Goal: Task Accomplishment & Management: Use online tool/utility

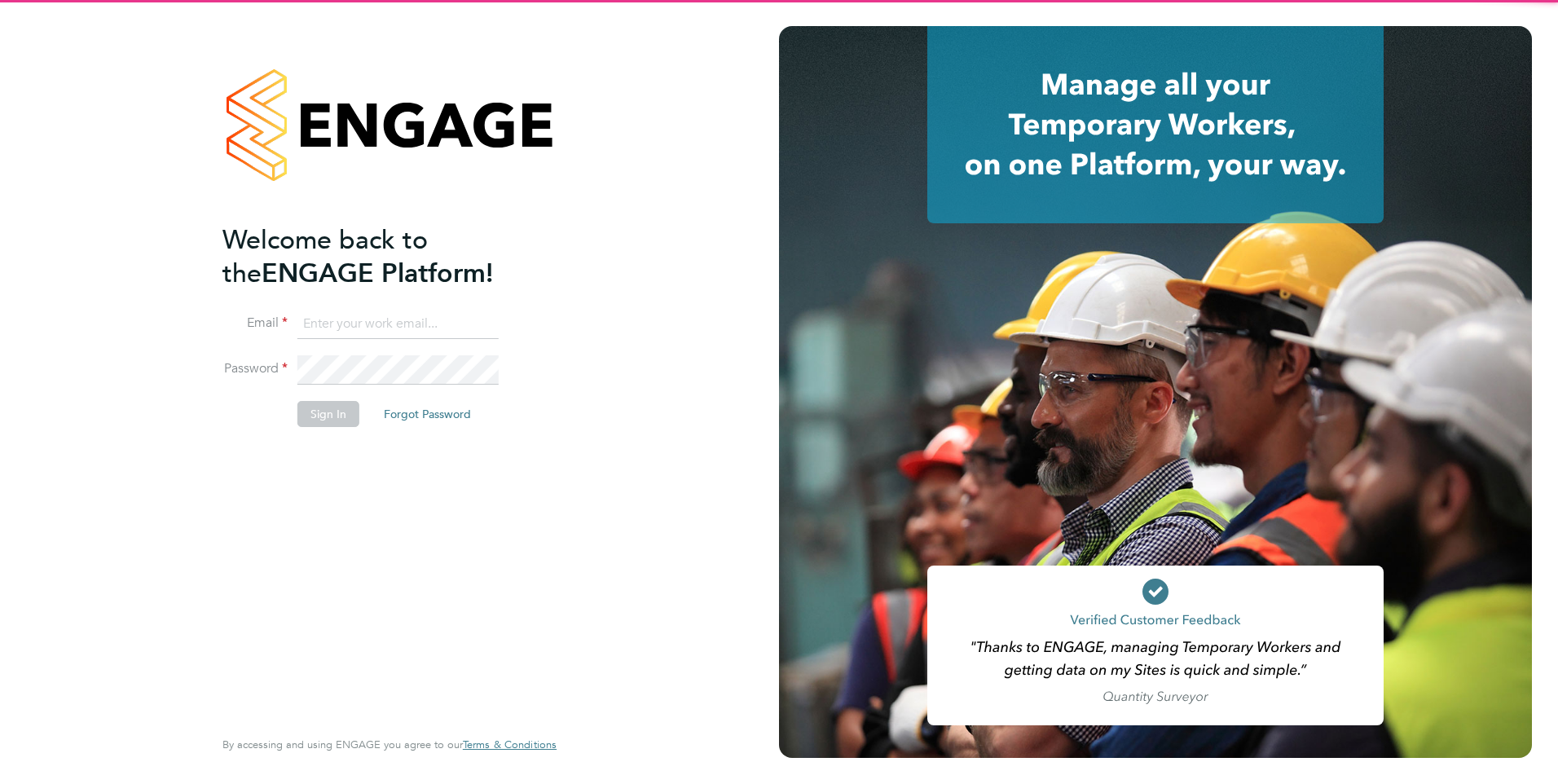
type input "[PERSON_NAME][EMAIL_ADDRESS][PERSON_NAME][DOMAIN_NAME]"
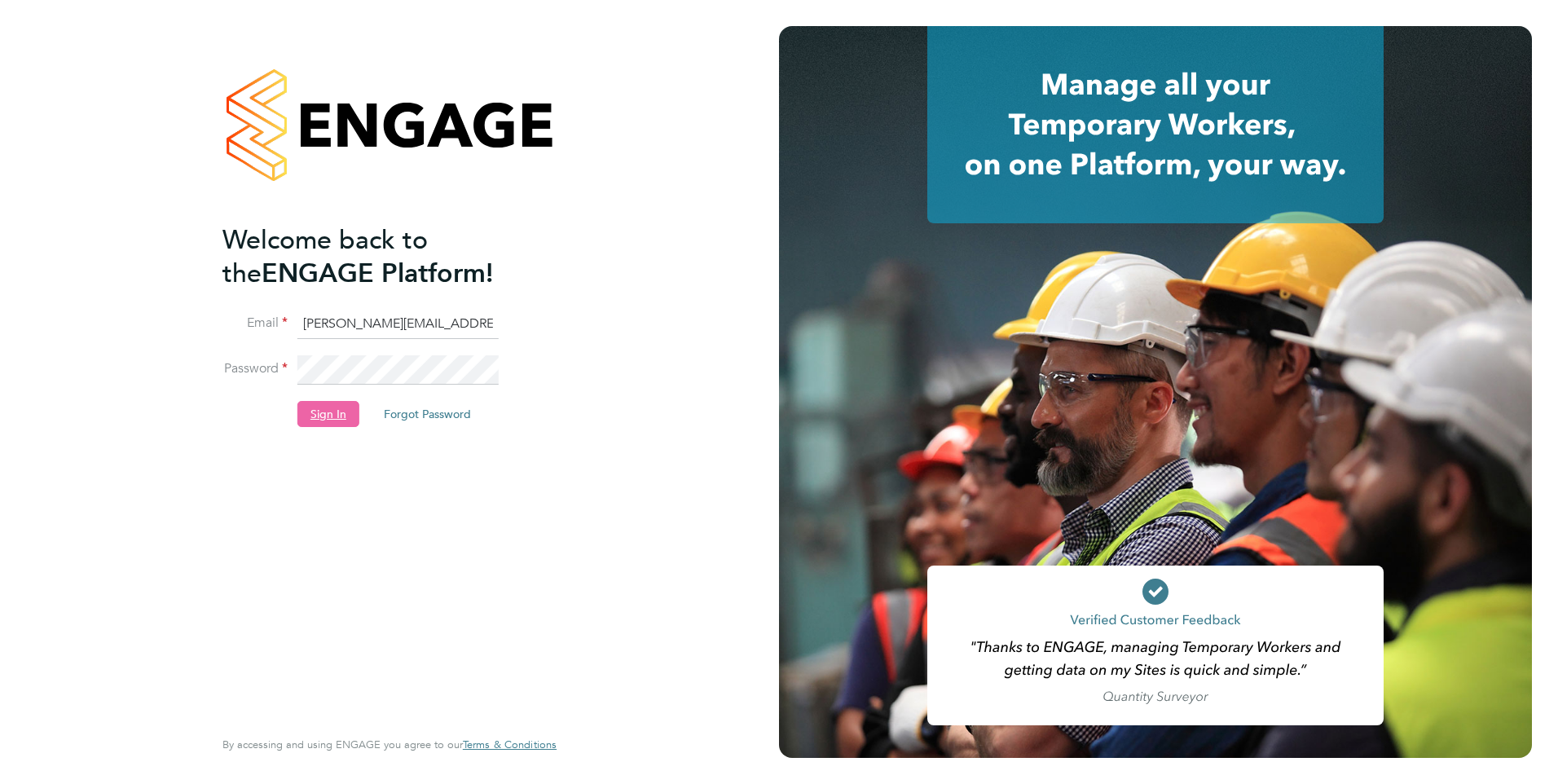
click at [329, 421] on button "Sign In" at bounding box center [328, 414] width 62 height 26
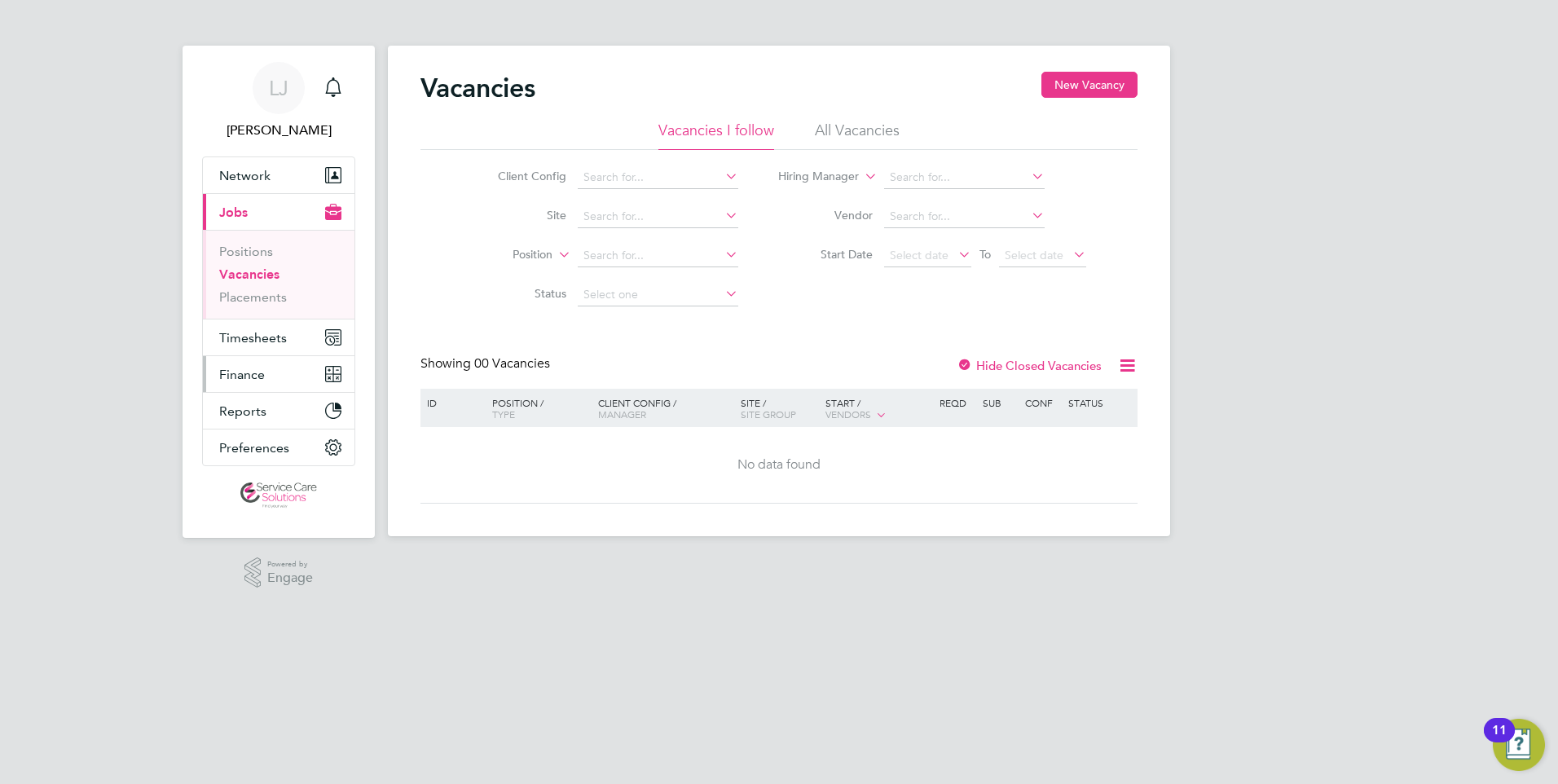
click at [270, 363] on button "Finance" at bounding box center [278, 374] width 152 height 36
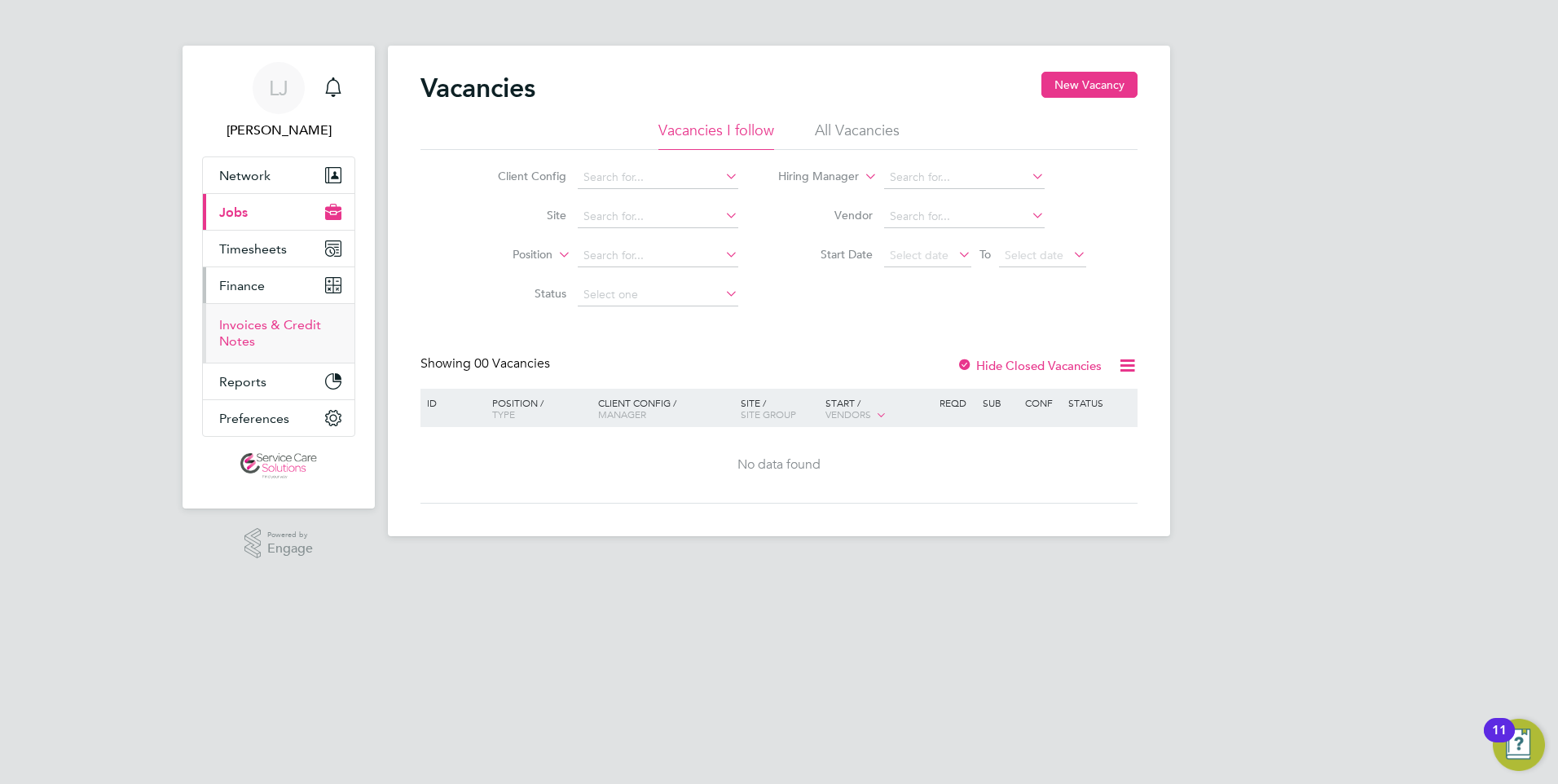
click at [268, 329] on link "Invoices & Credit Notes" at bounding box center [270, 332] width 102 height 31
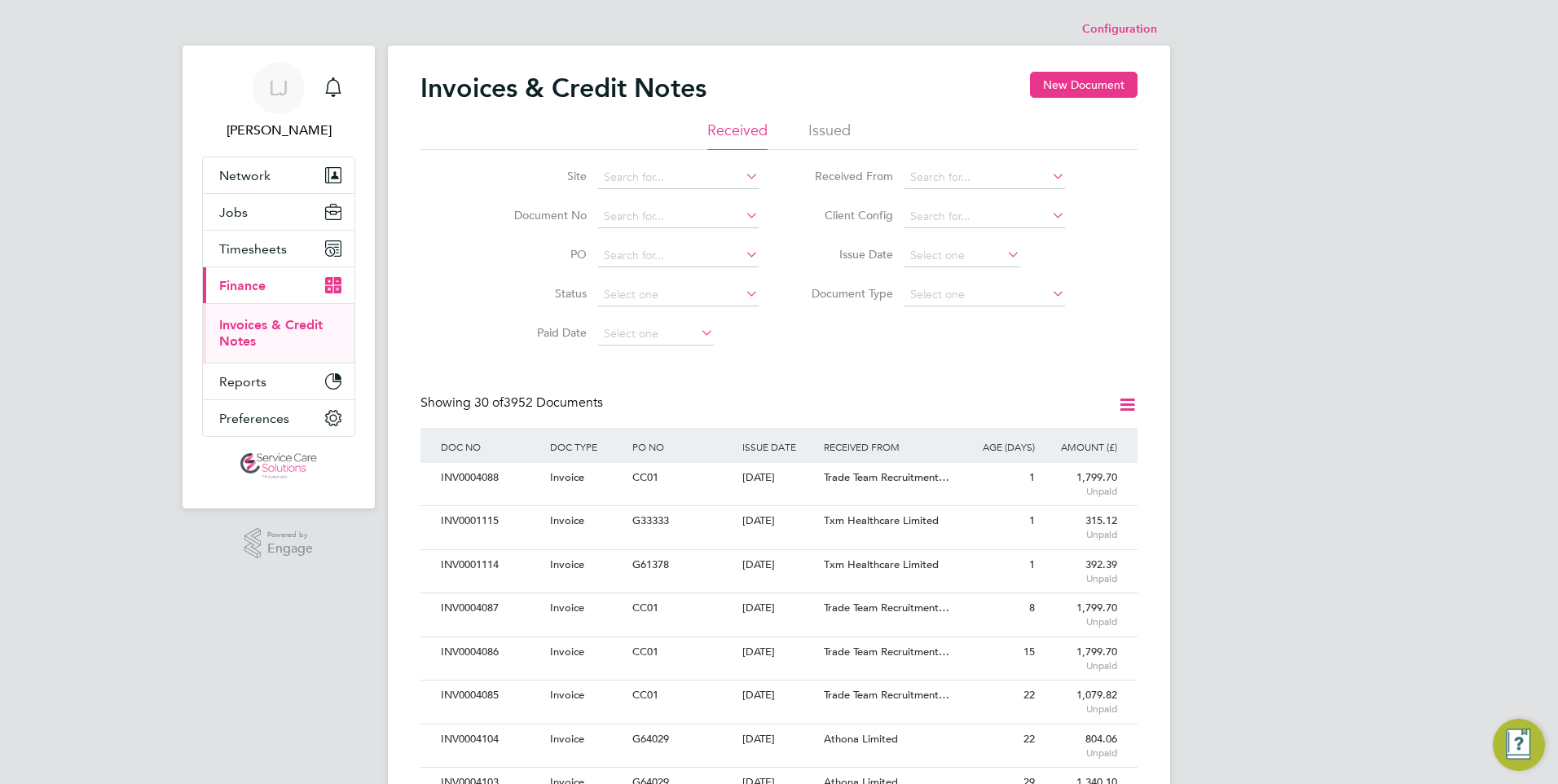
click at [830, 116] on div "Invoices & Credit Notes New Document" at bounding box center [779, 95] width 717 height 49
click at [833, 129] on li "Issued" at bounding box center [830, 135] width 43 height 29
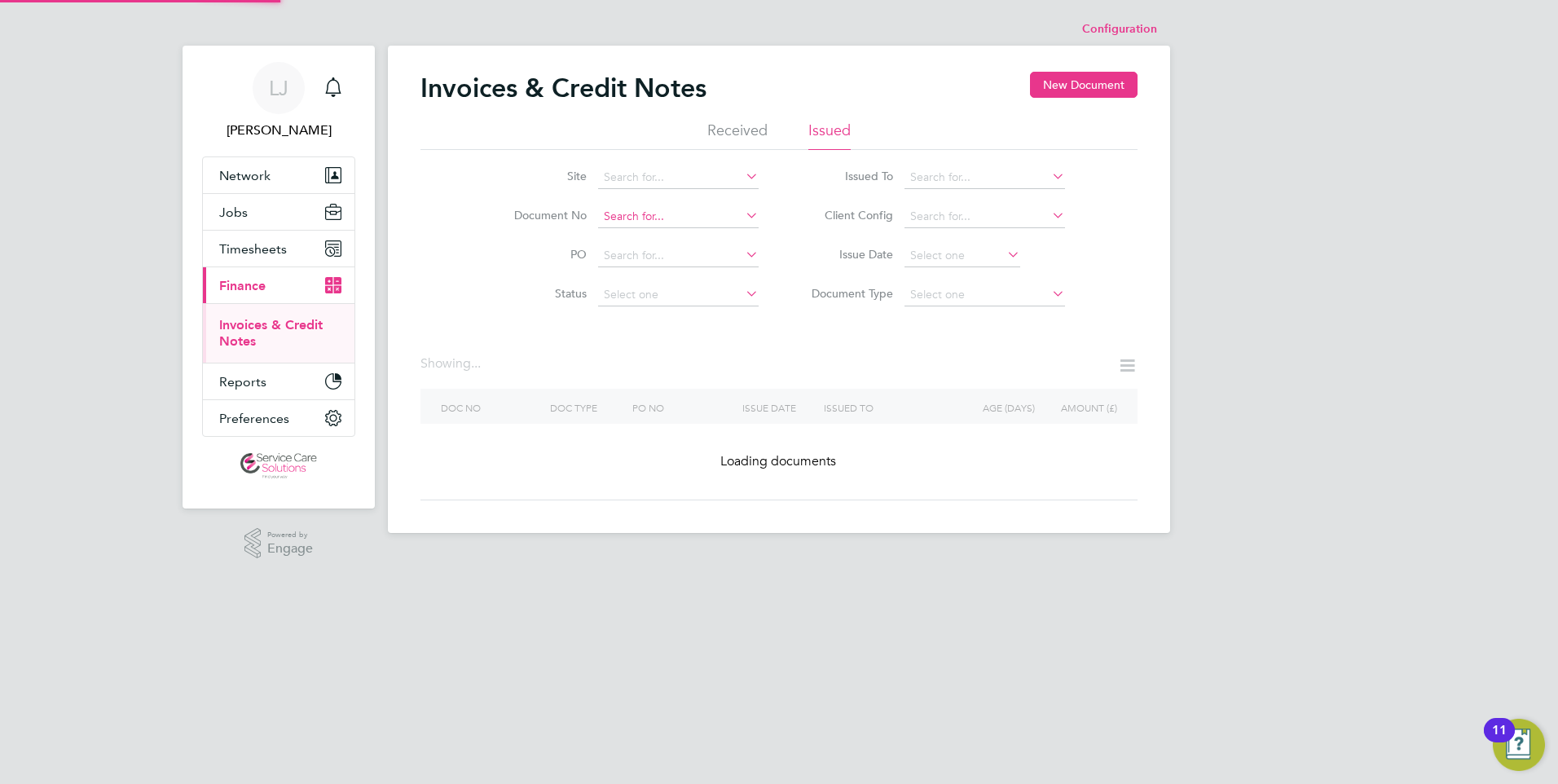
click at [656, 213] on input at bounding box center [679, 216] width 161 height 23
paste input "INV0033389"
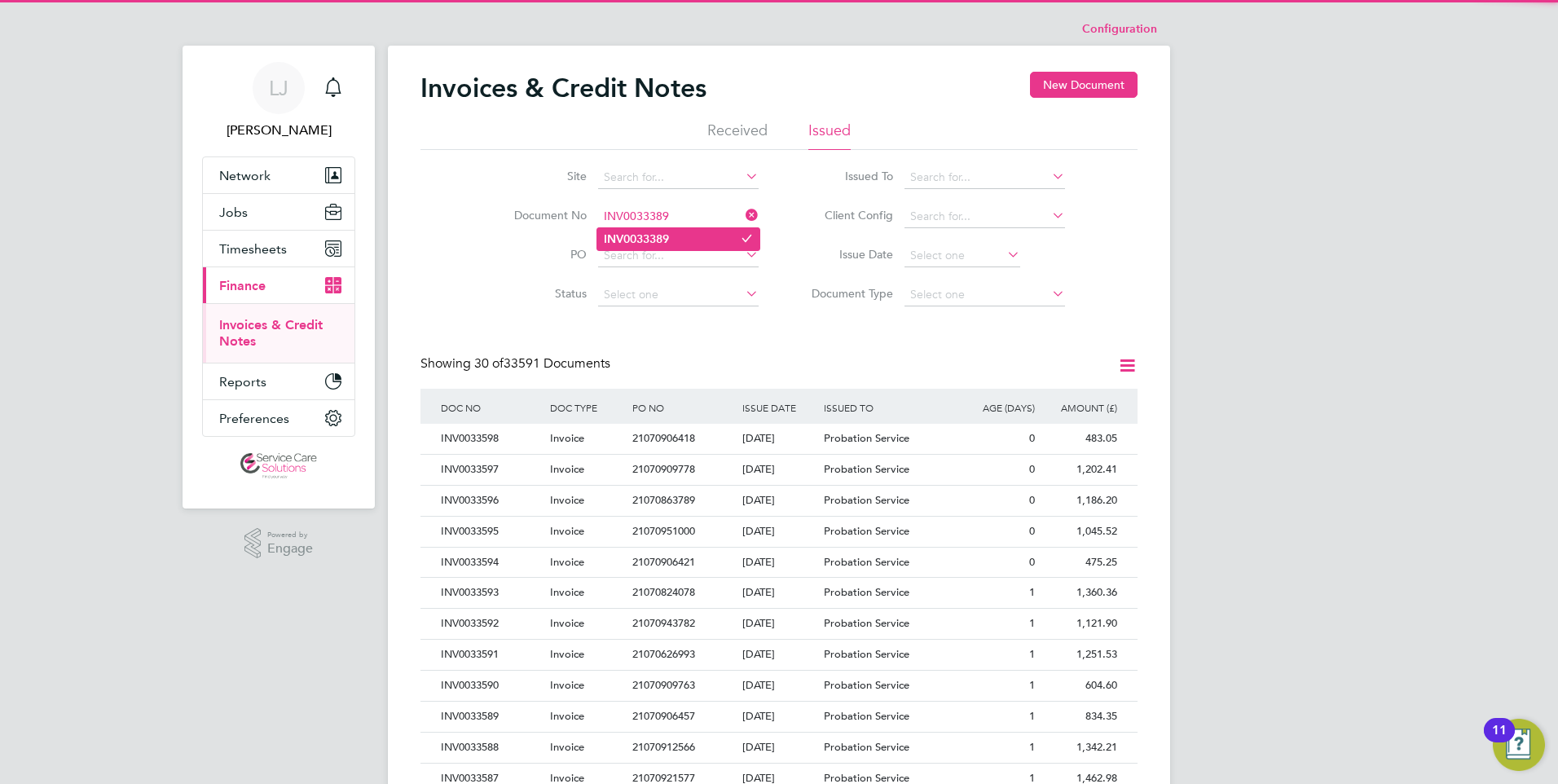
type input "INV0033389"
click at [673, 241] on li "INV0033389" at bounding box center [679, 239] width 162 height 22
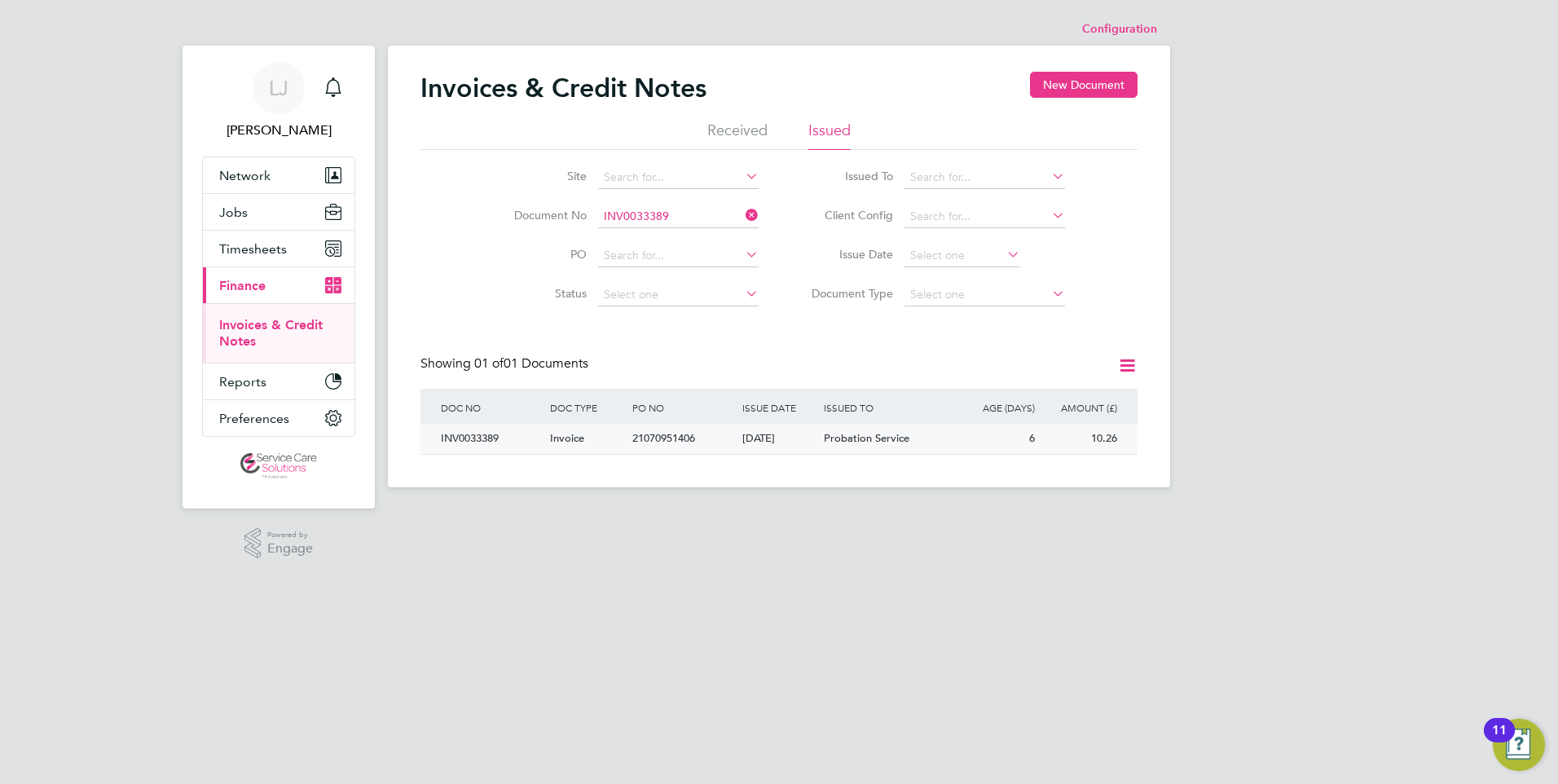
click at [767, 431] on div "22 Aug 2025" at bounding box center [779, 438] width 83 height 30
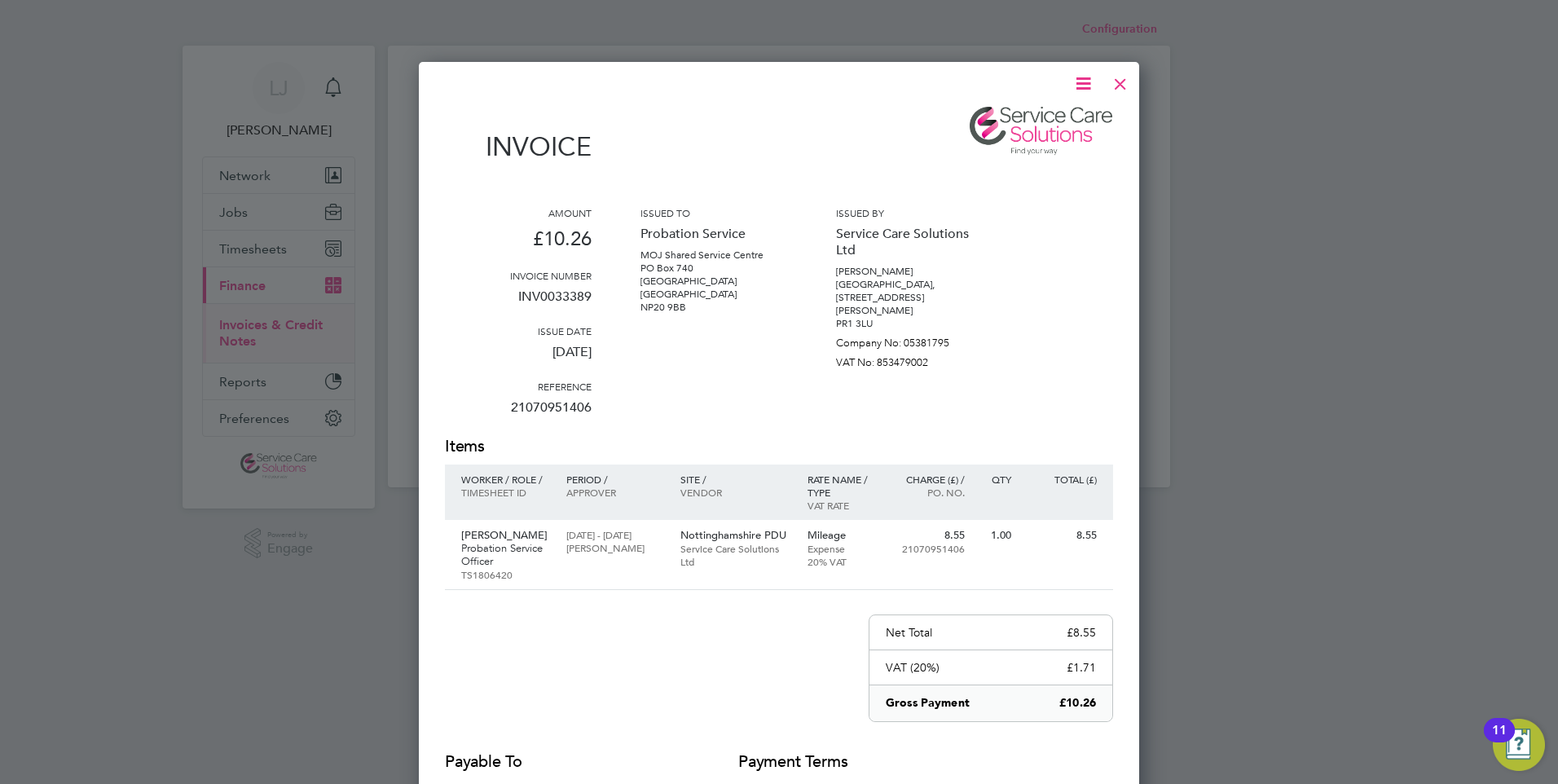
click at [1113, 77] on div at bounding box center [1120, 80] width 29 height 29
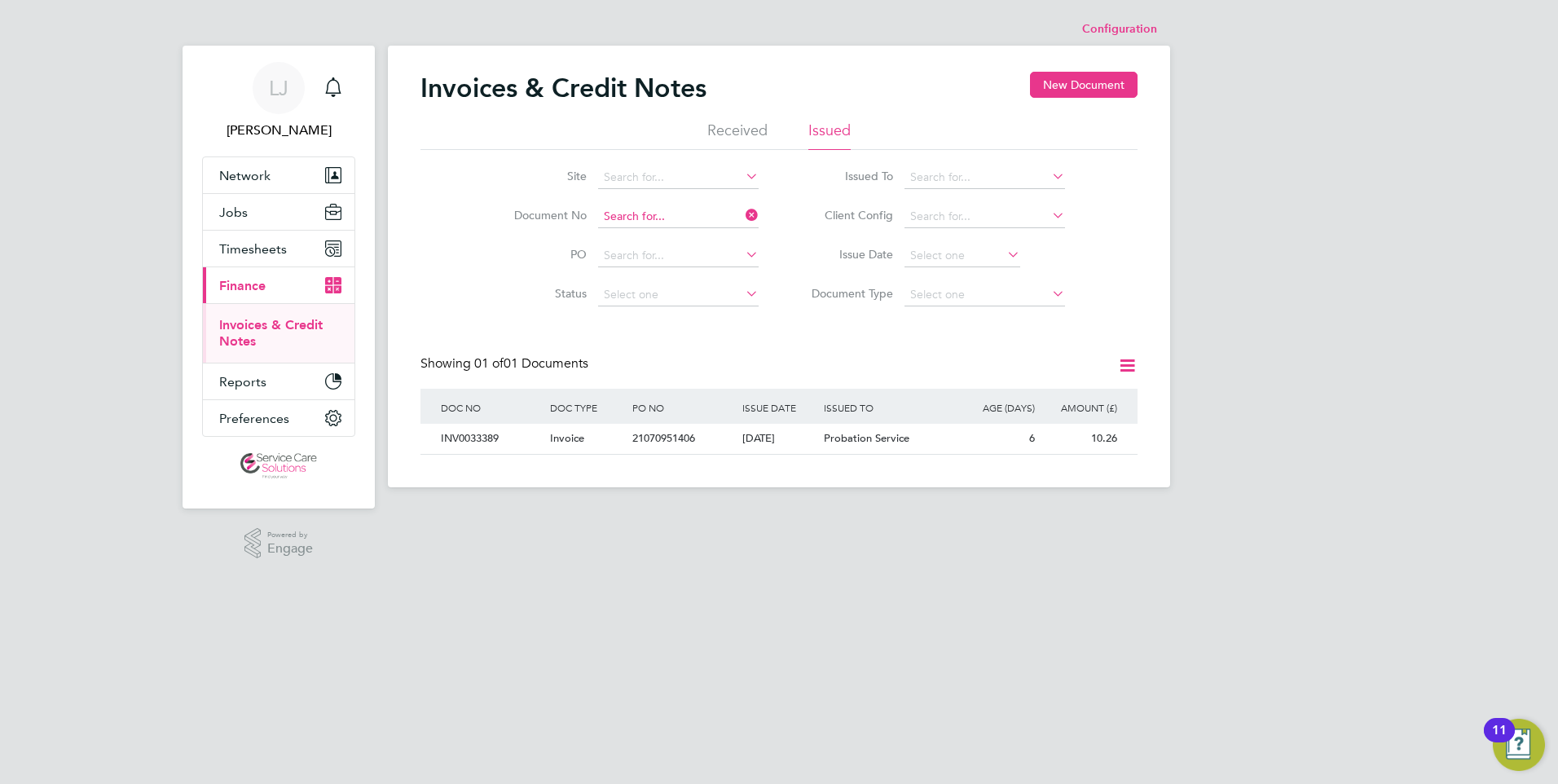
click at [643, 207] on input at bounding box center [679, 216] width 161 height 23
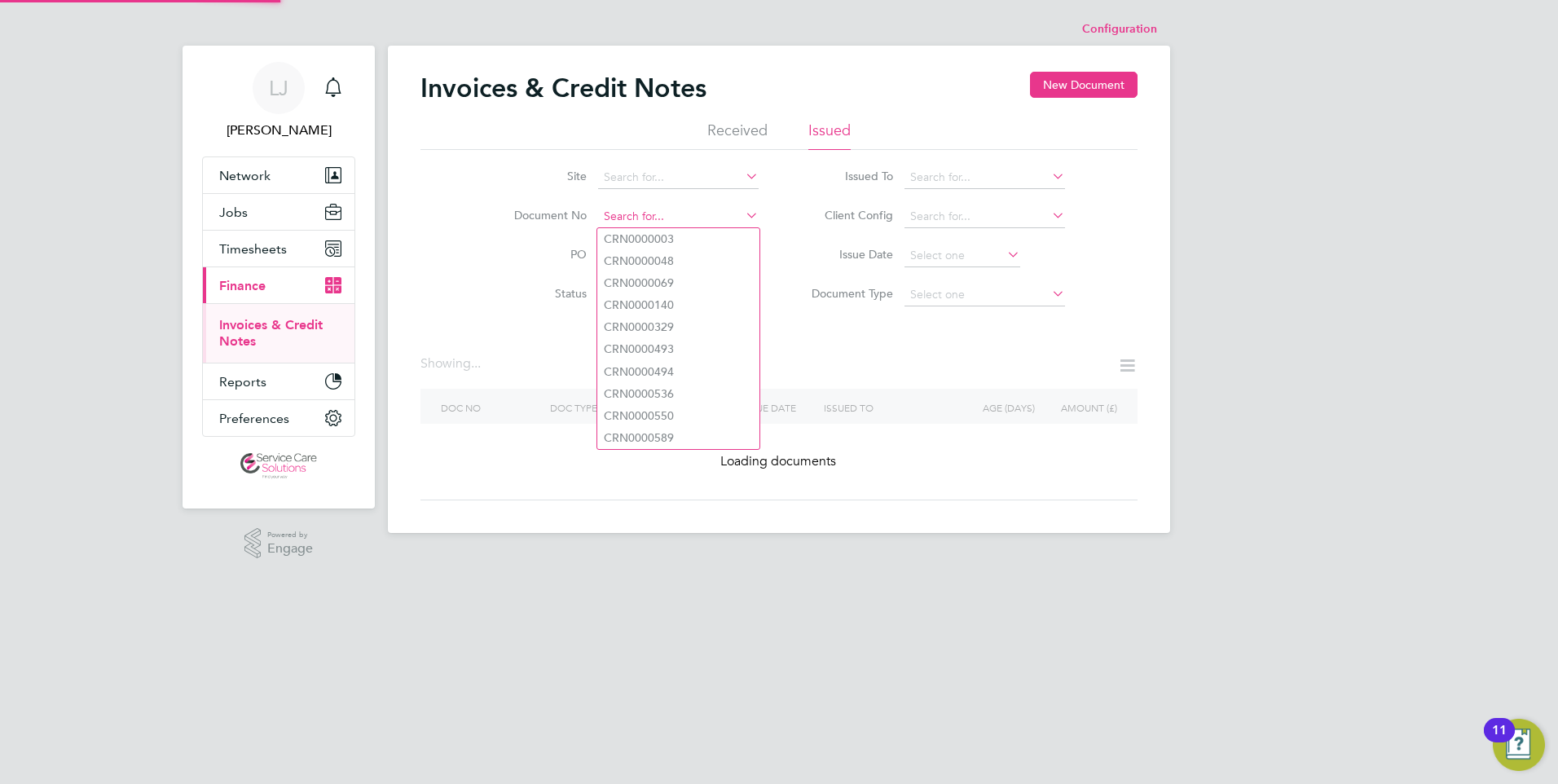
paste input "CRN0033371"
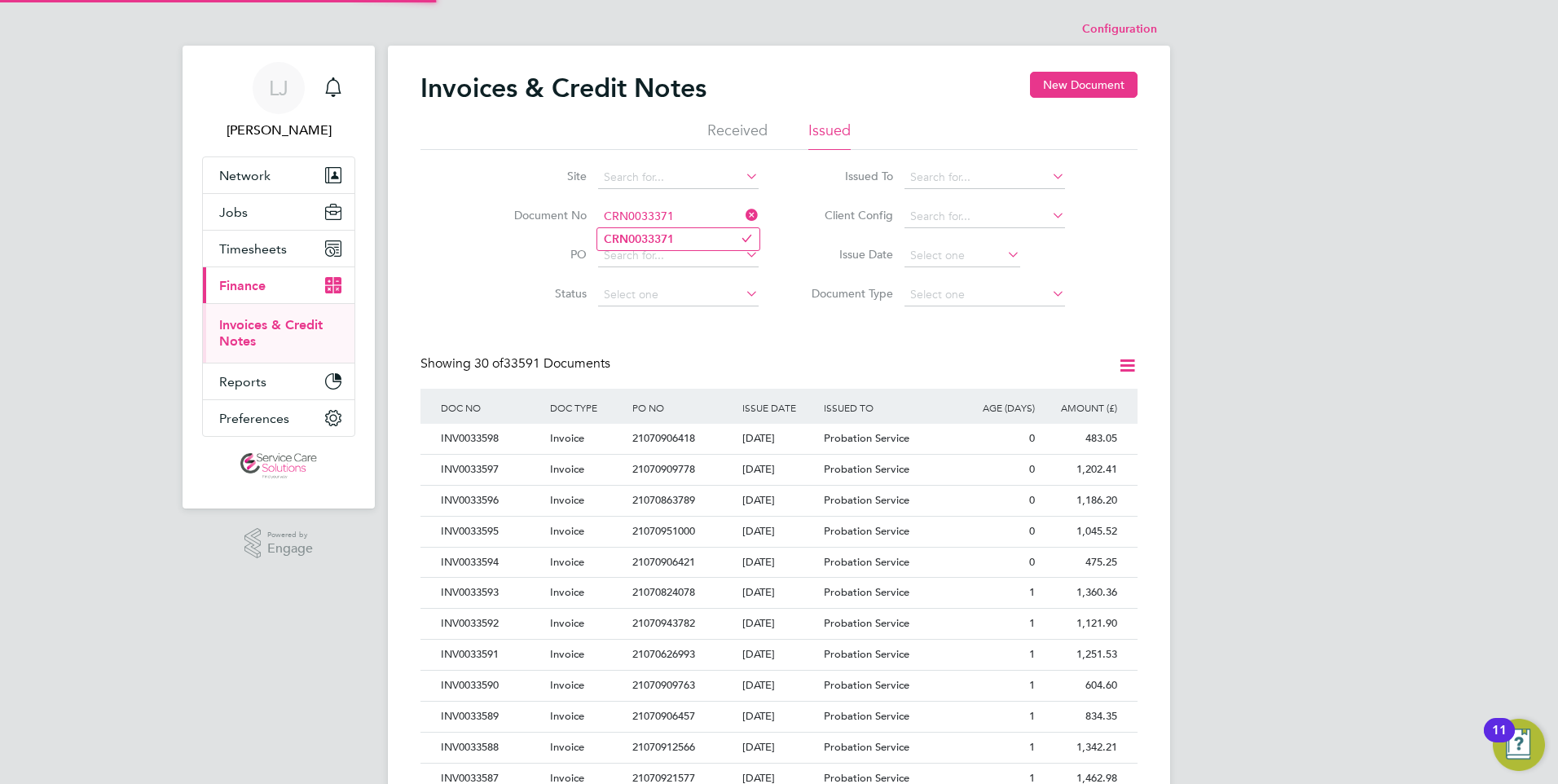
type input "CRN0033371"
click at [665, 236] on b "CRN0033371" at bounding box center [639, 239] width 70 height 14
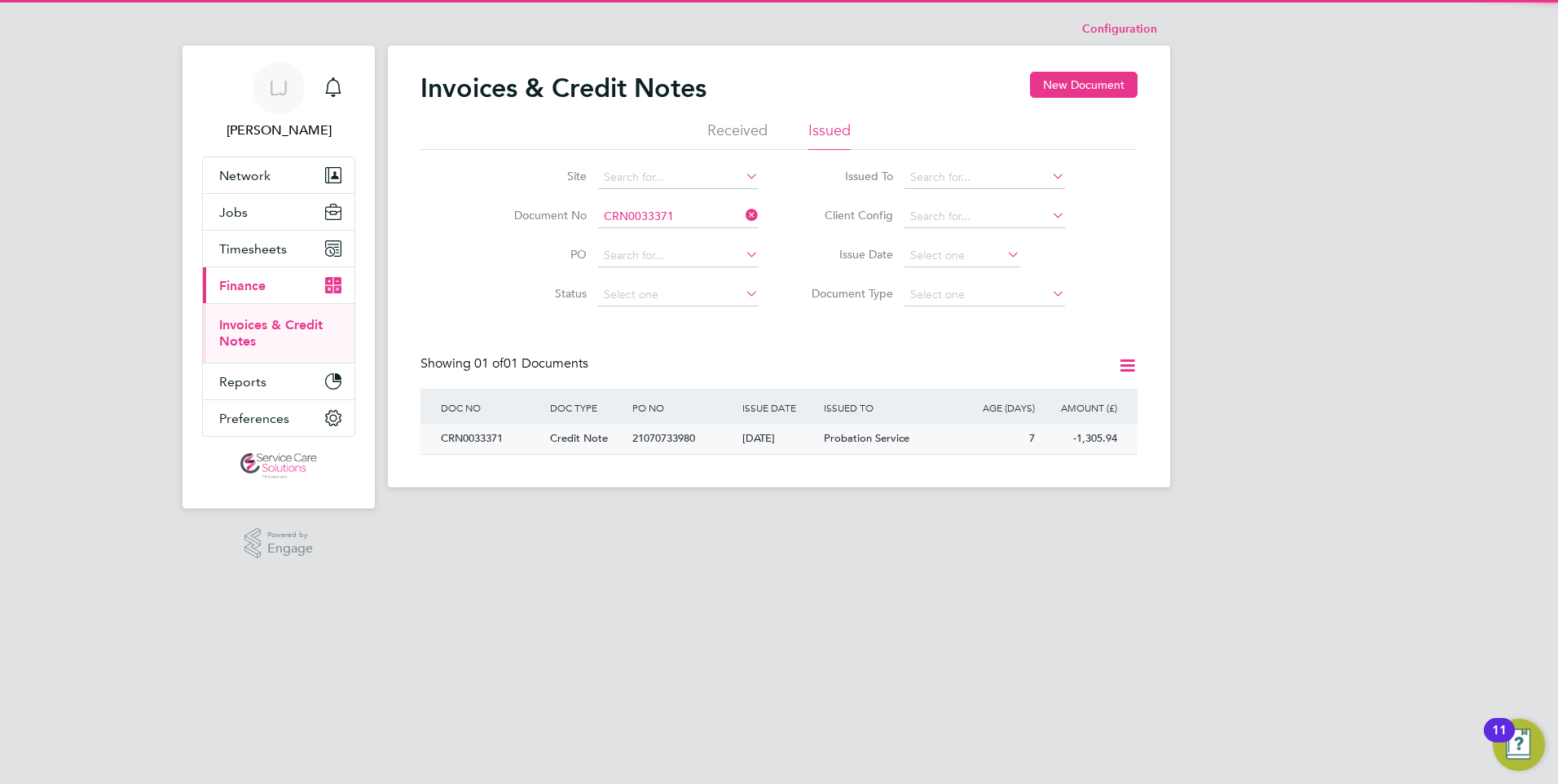
click at [753, 448] on div "21 Aug 2025" at bounding box center [779, 438] width 83 height 30
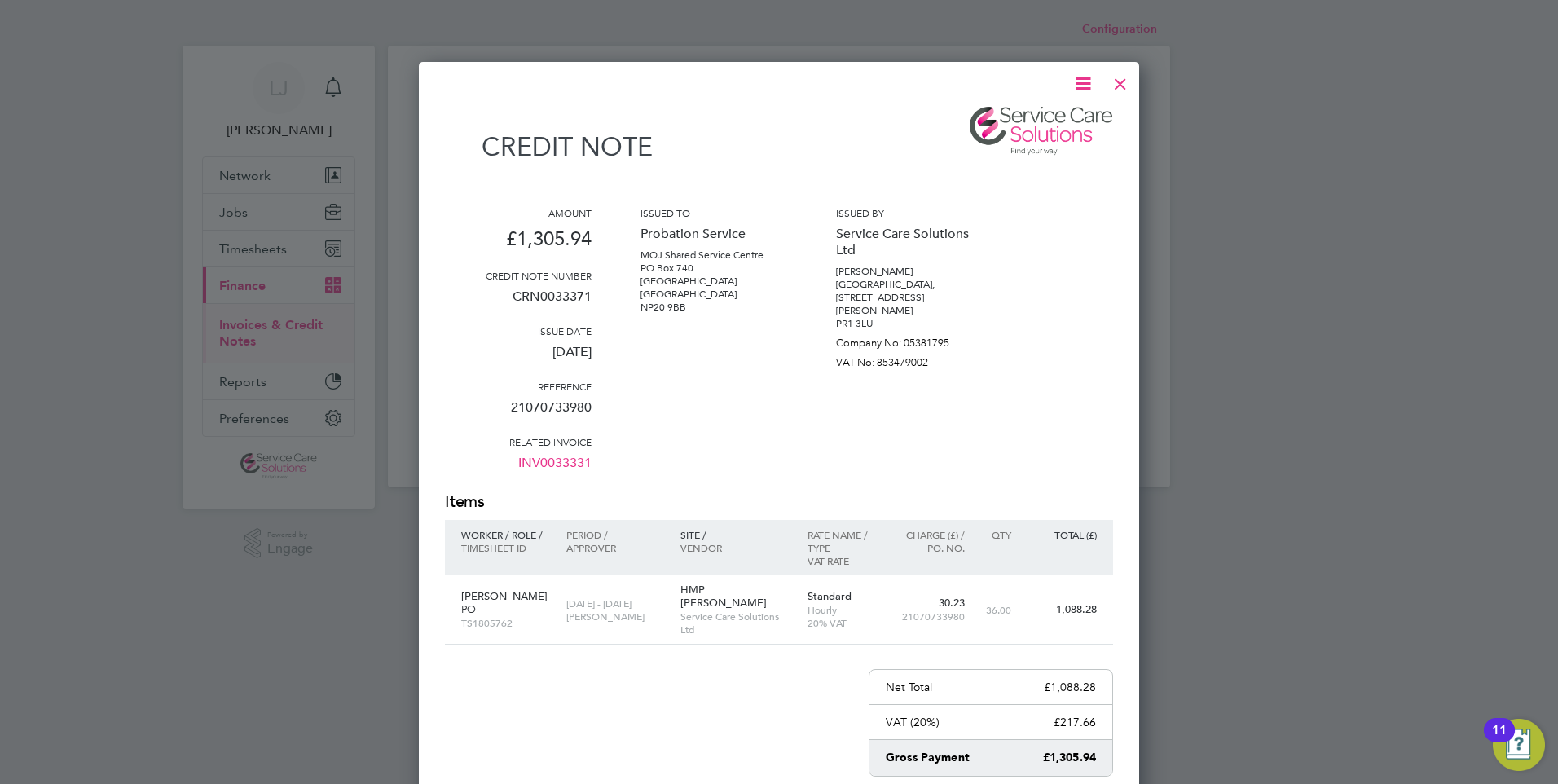
click at [1127, 82] on div at bounding box center [1120, 80] width 29 height 29
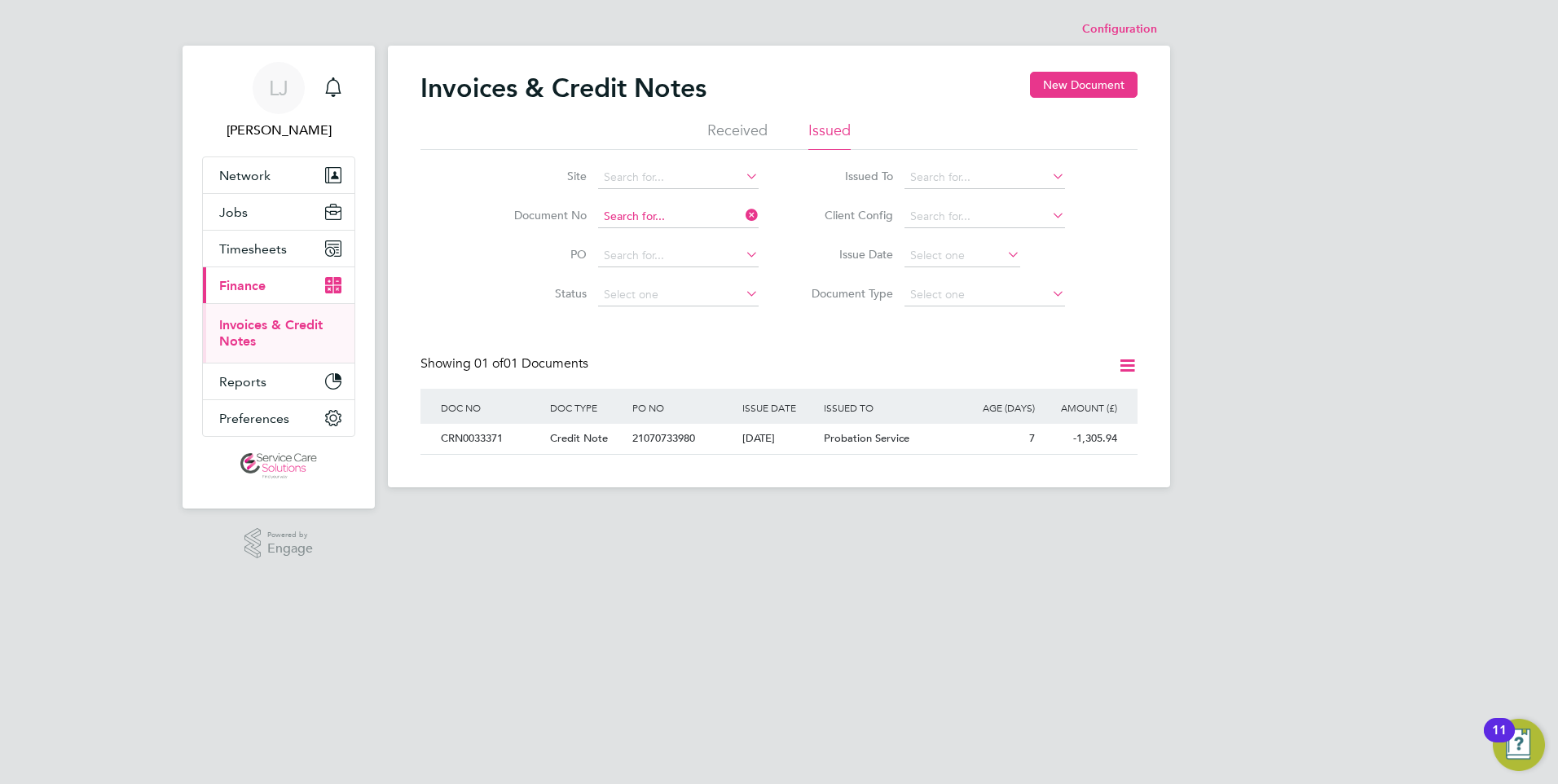
click at [656, 215] on input at bounding box center [679, 216] width 161 height 23
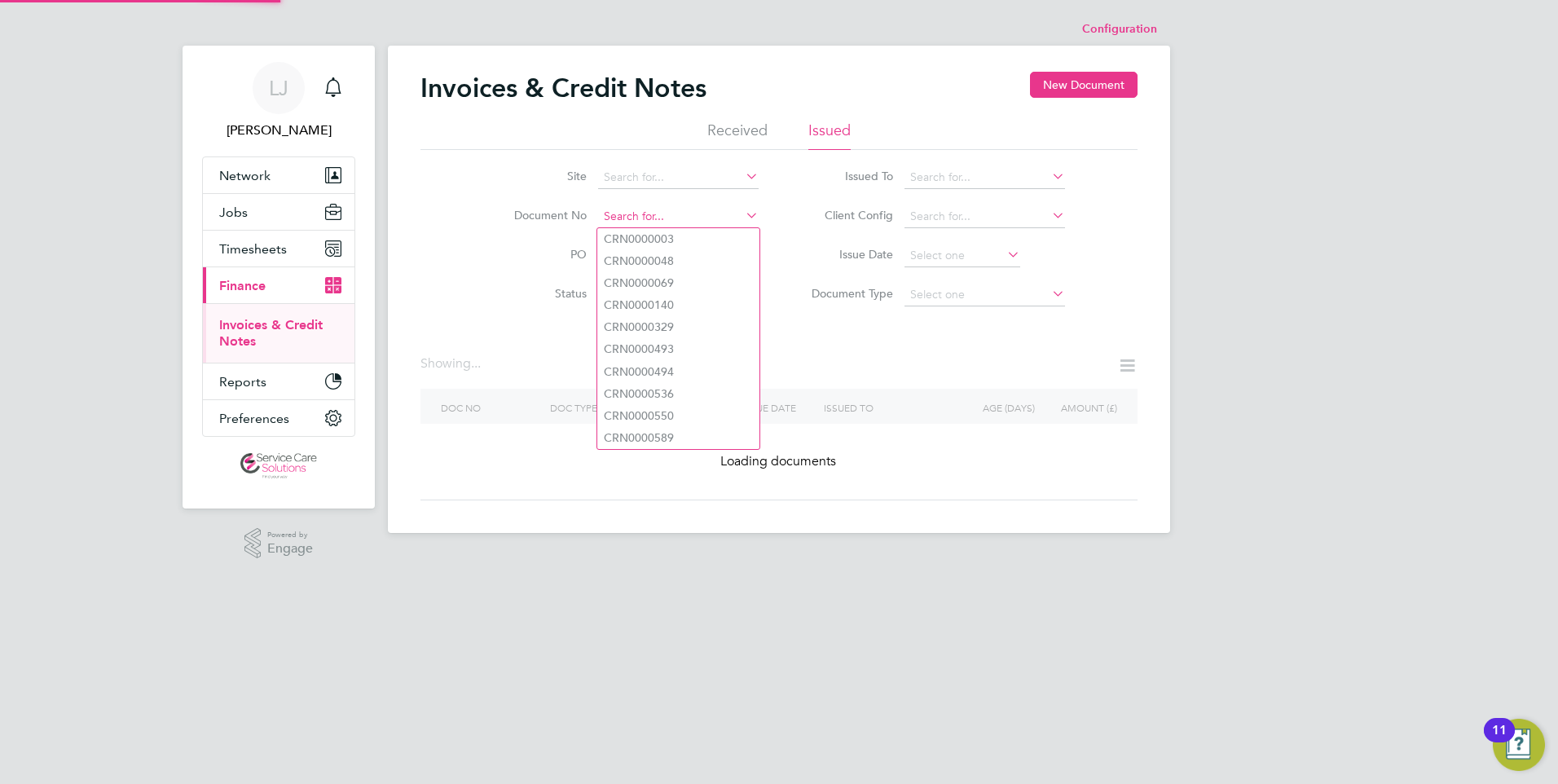
paste input "INV0033396"
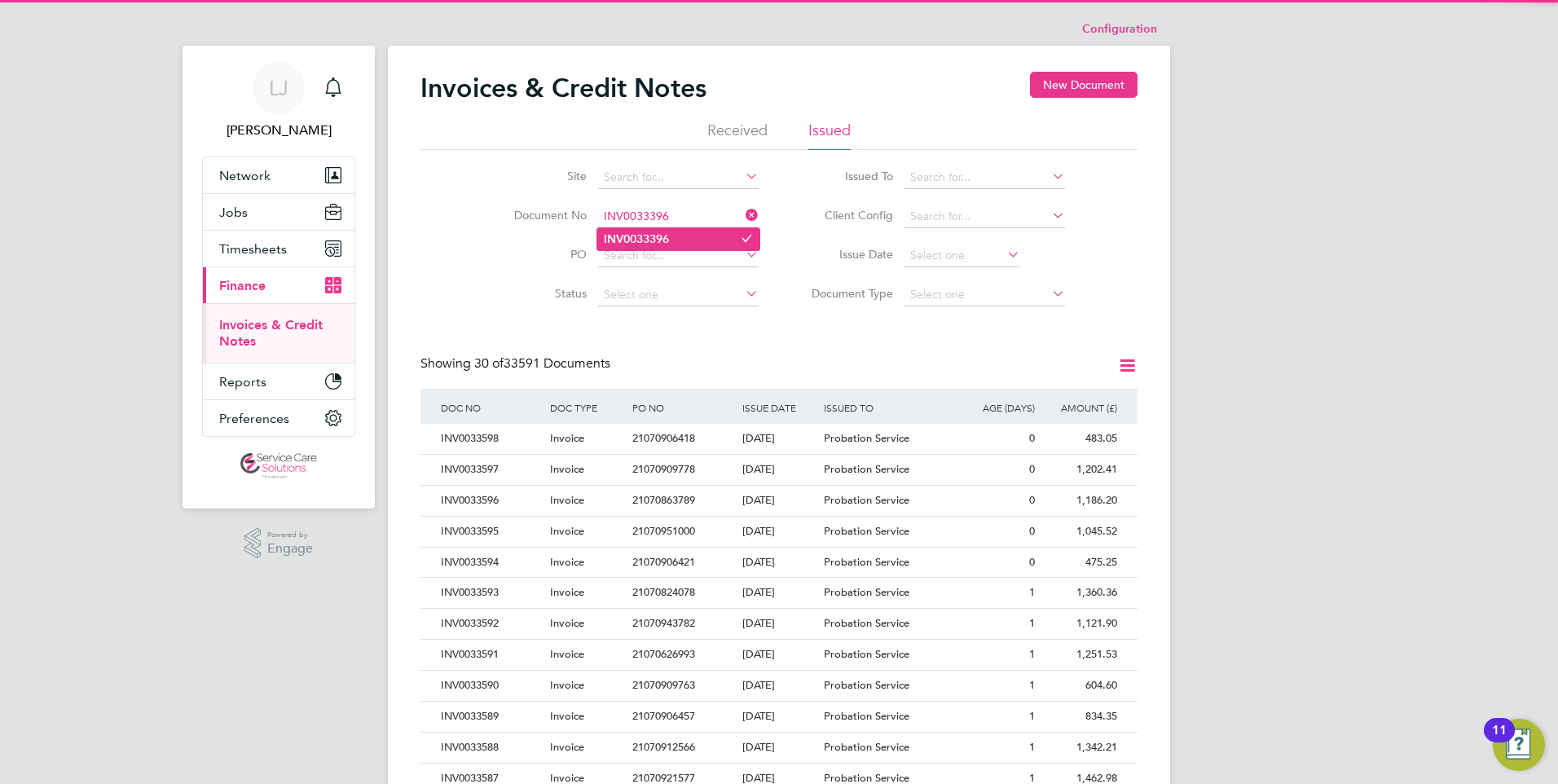
type input "INV0033396"
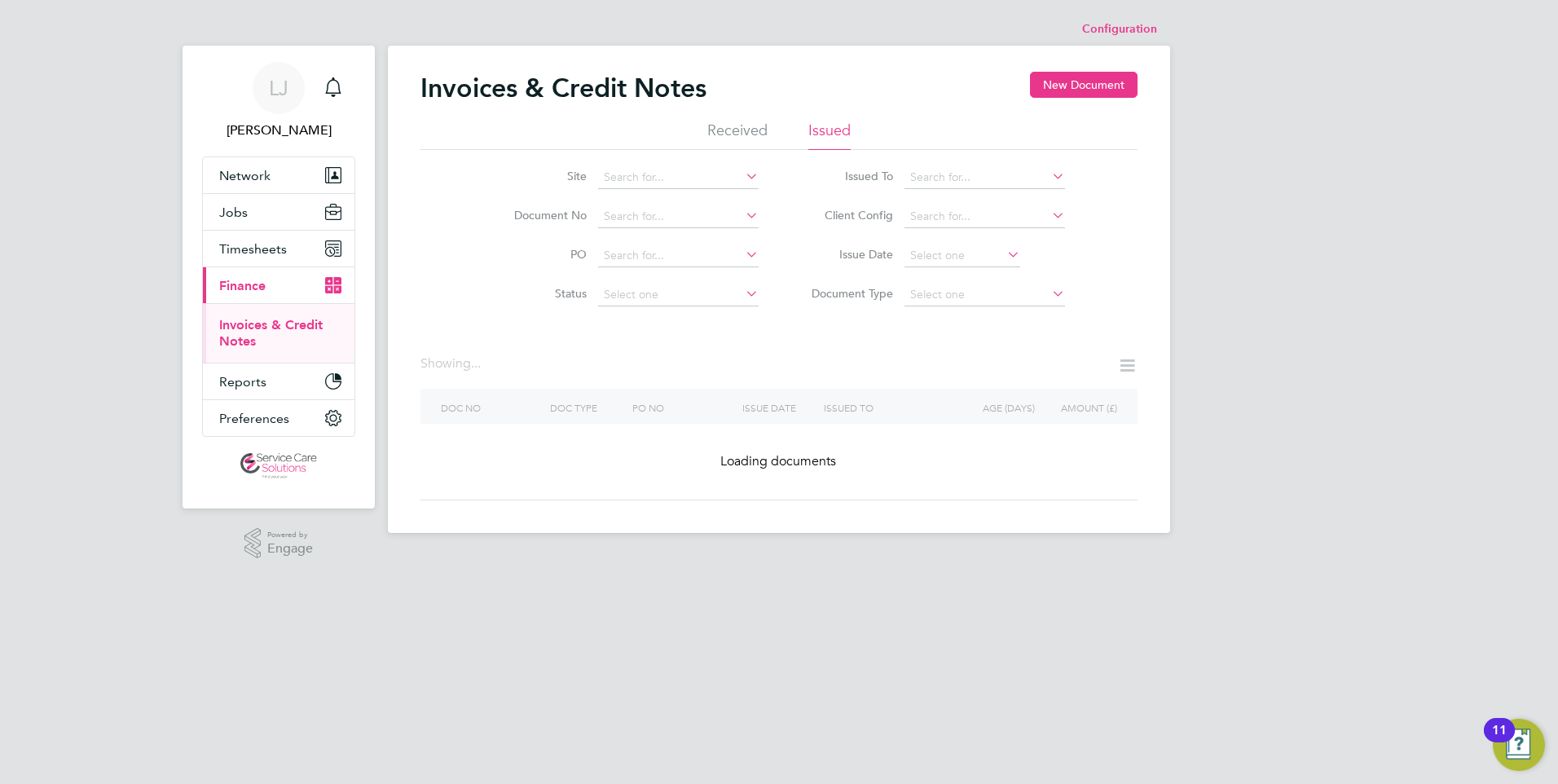
click at [679, 239] on div "Configuration Configuration Invoices & Credit Notes New Document Received Issue…" at bounding box center [779, 272] width 782 height 520
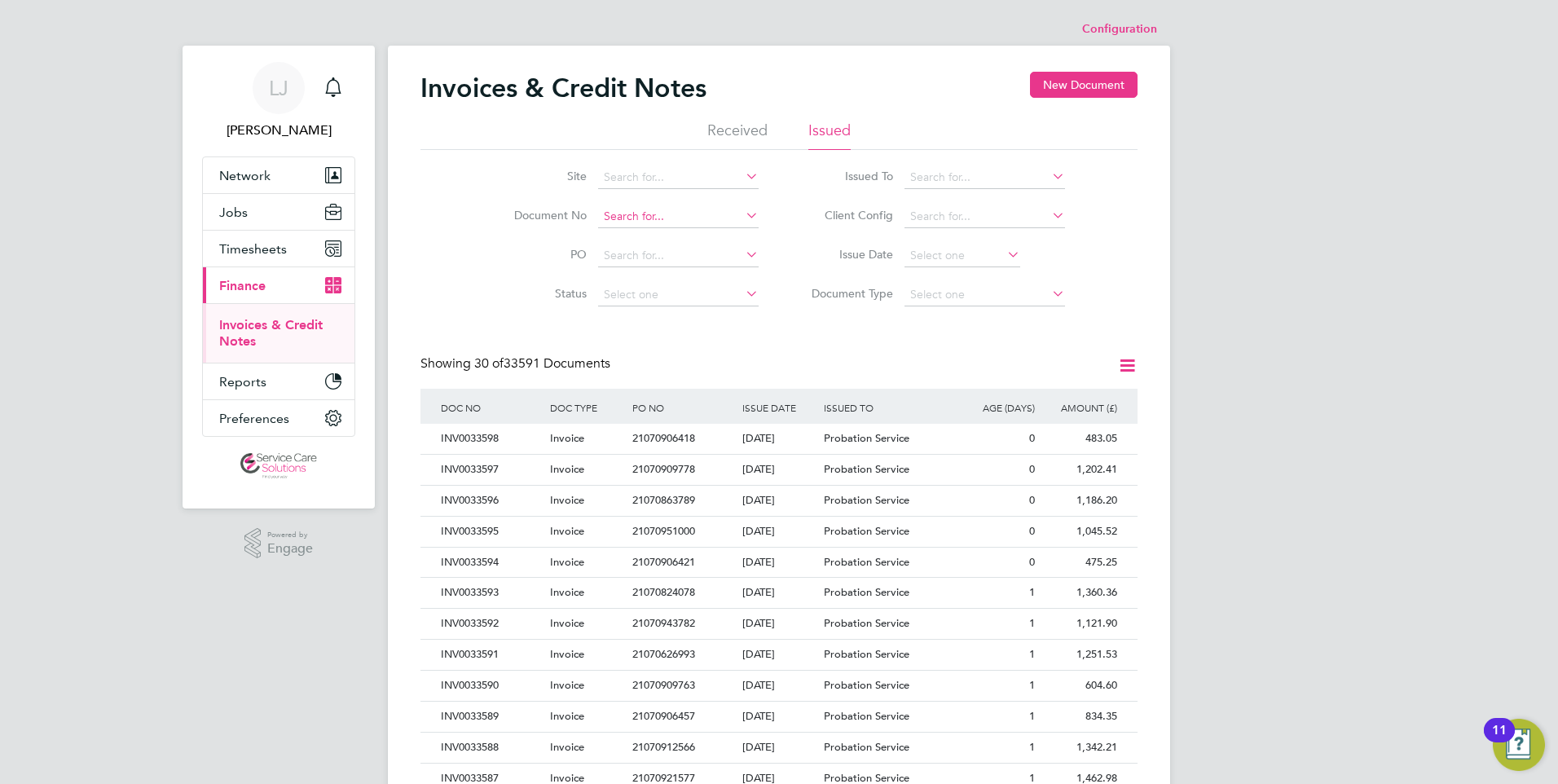
click at [685, 209] on input at bounding box center [679, 216] width 161 height 23
paste input "INV0033396"
type input "INV0033396"
click at [675, 236] on li "INV0033396" at bounding box center [679, 239] width 162 height 22
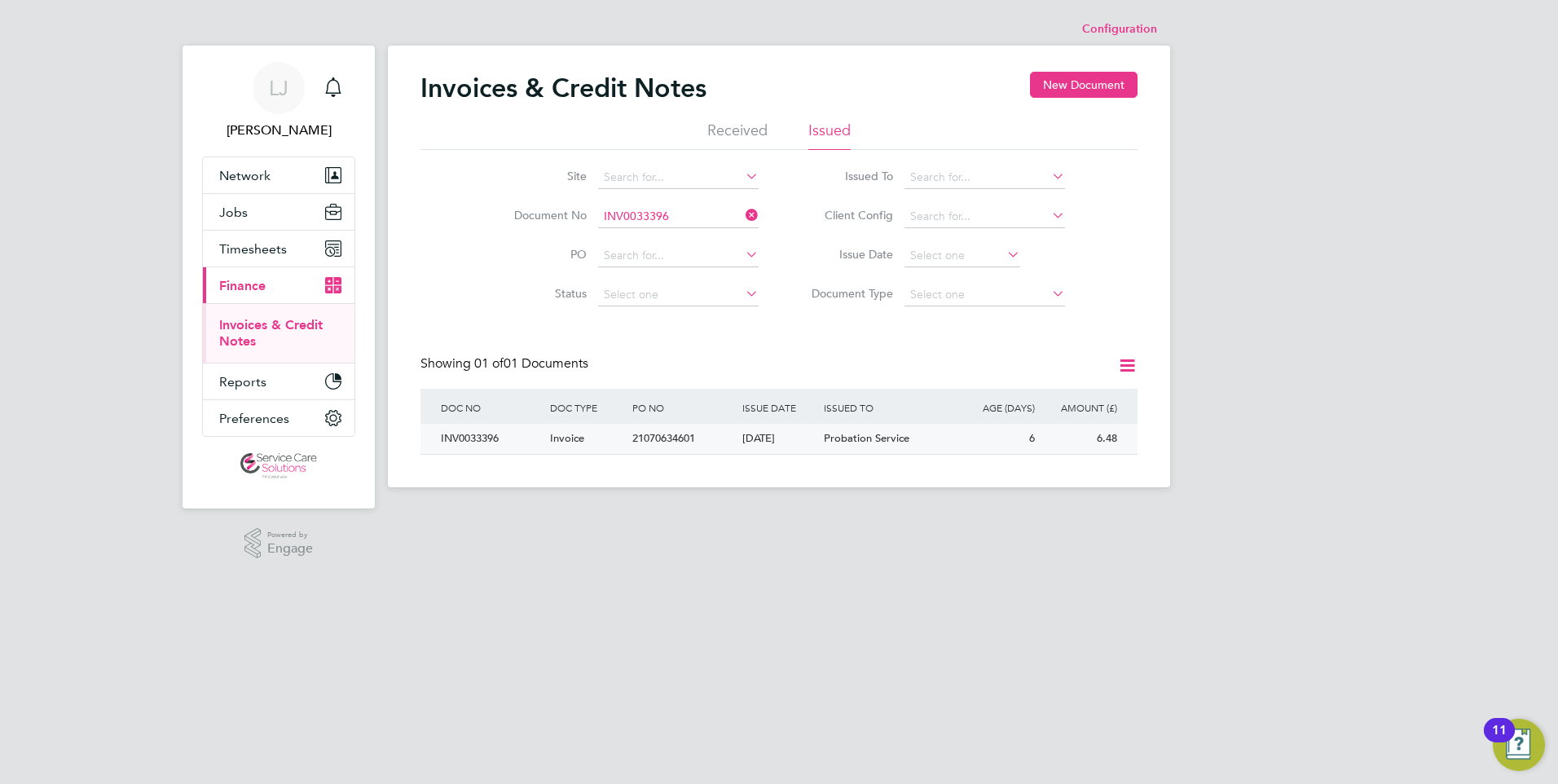
click at [799, 438] on div "22 Aug 2025" at bounding box center [779, 438] width 83 height 30
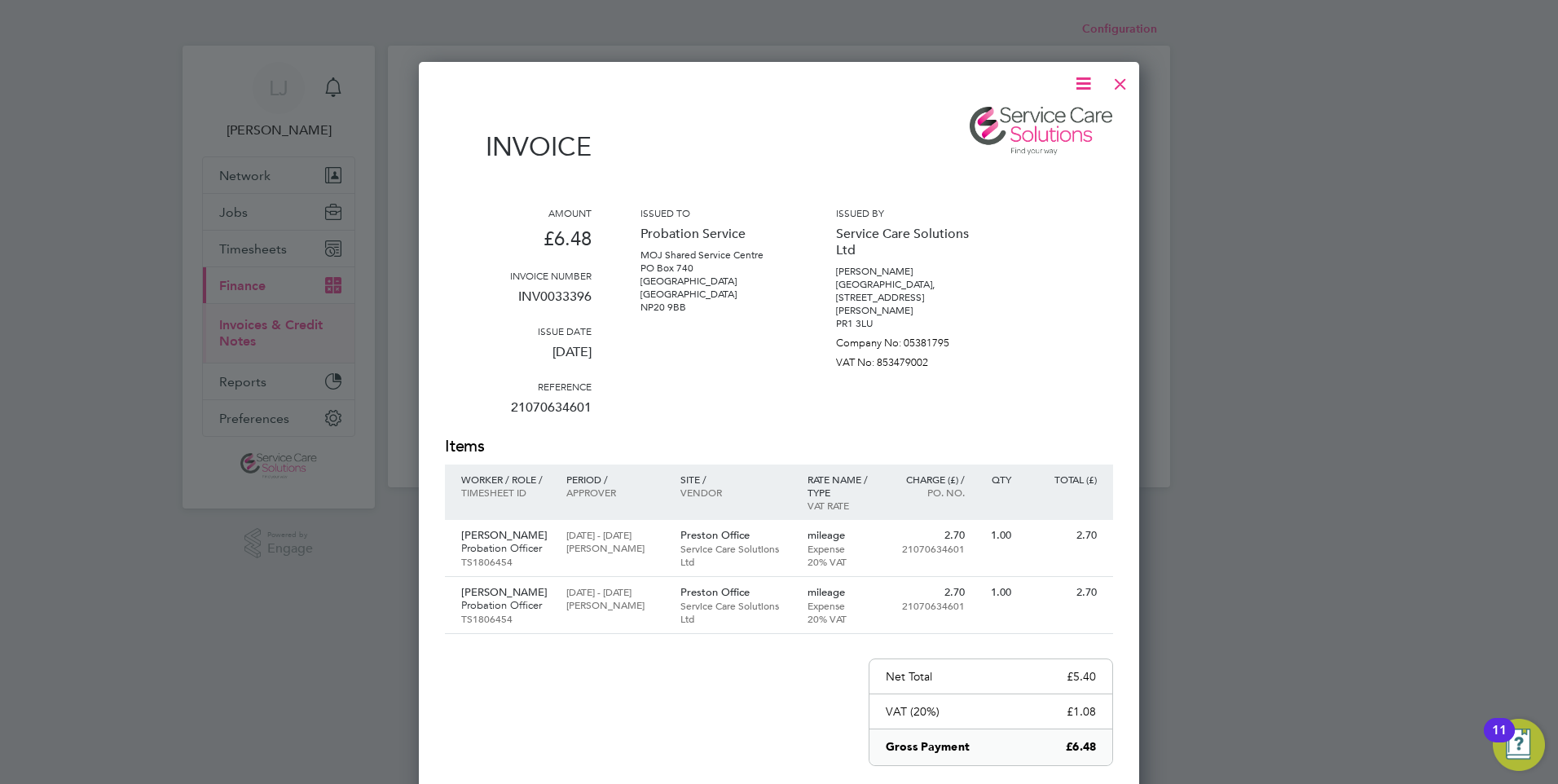
click at [1120, 77] on div at bounding box center [1120, 80] width 29 height 29
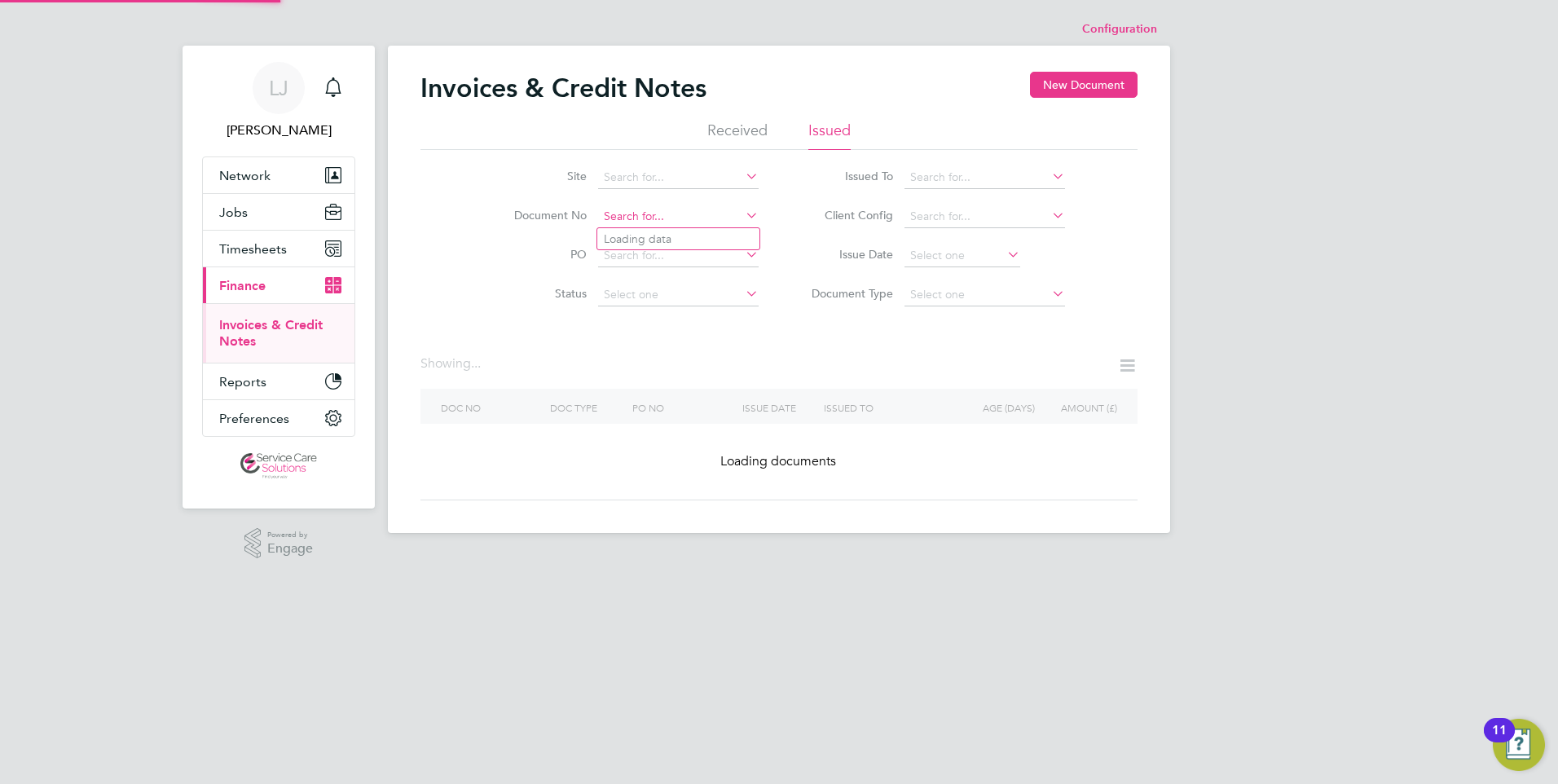
click at [681, 218] on input at bounding box center [679, 216] width 161 height 23
paste input "INV0033385"
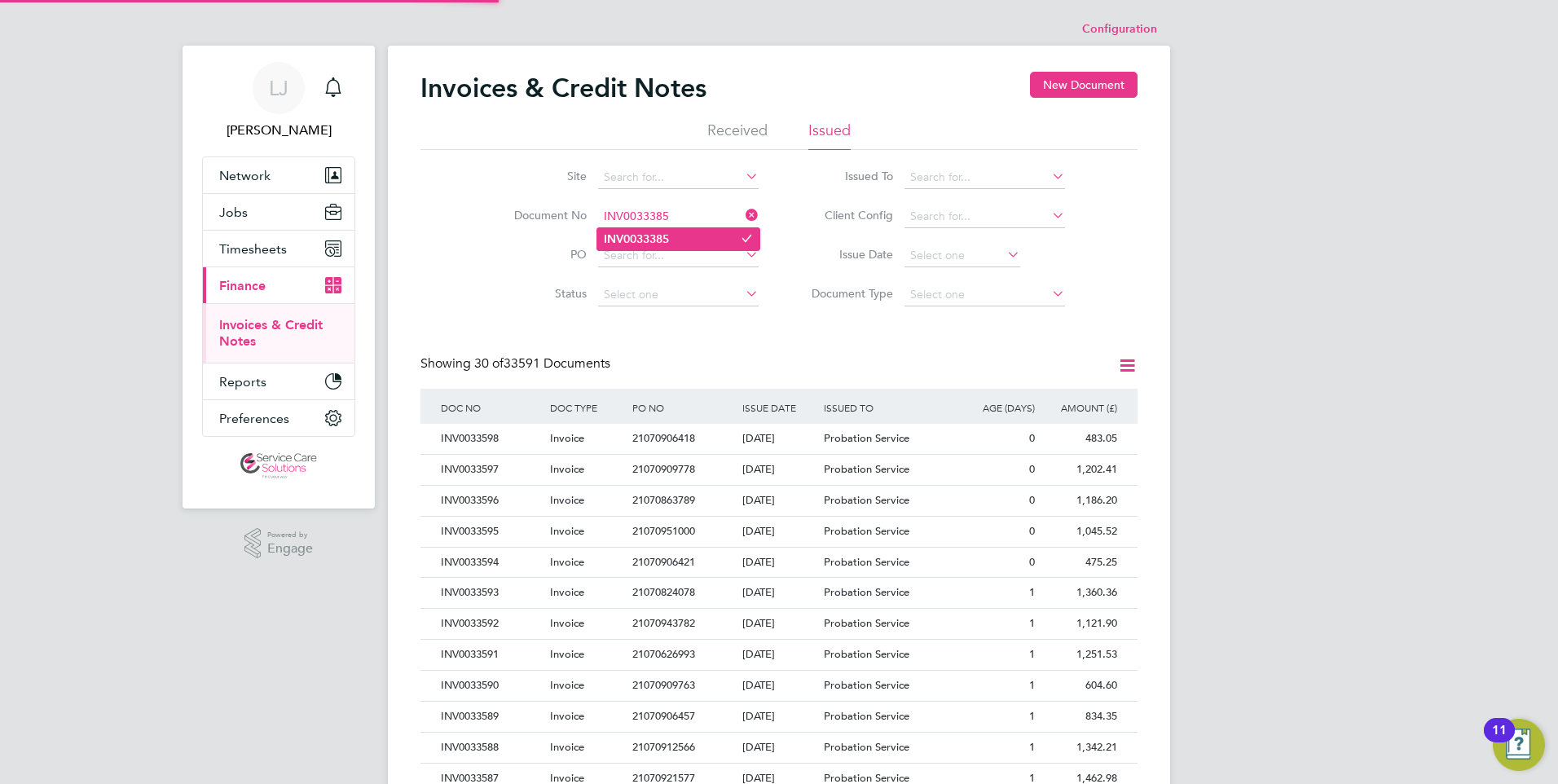
type input "INV0033385"
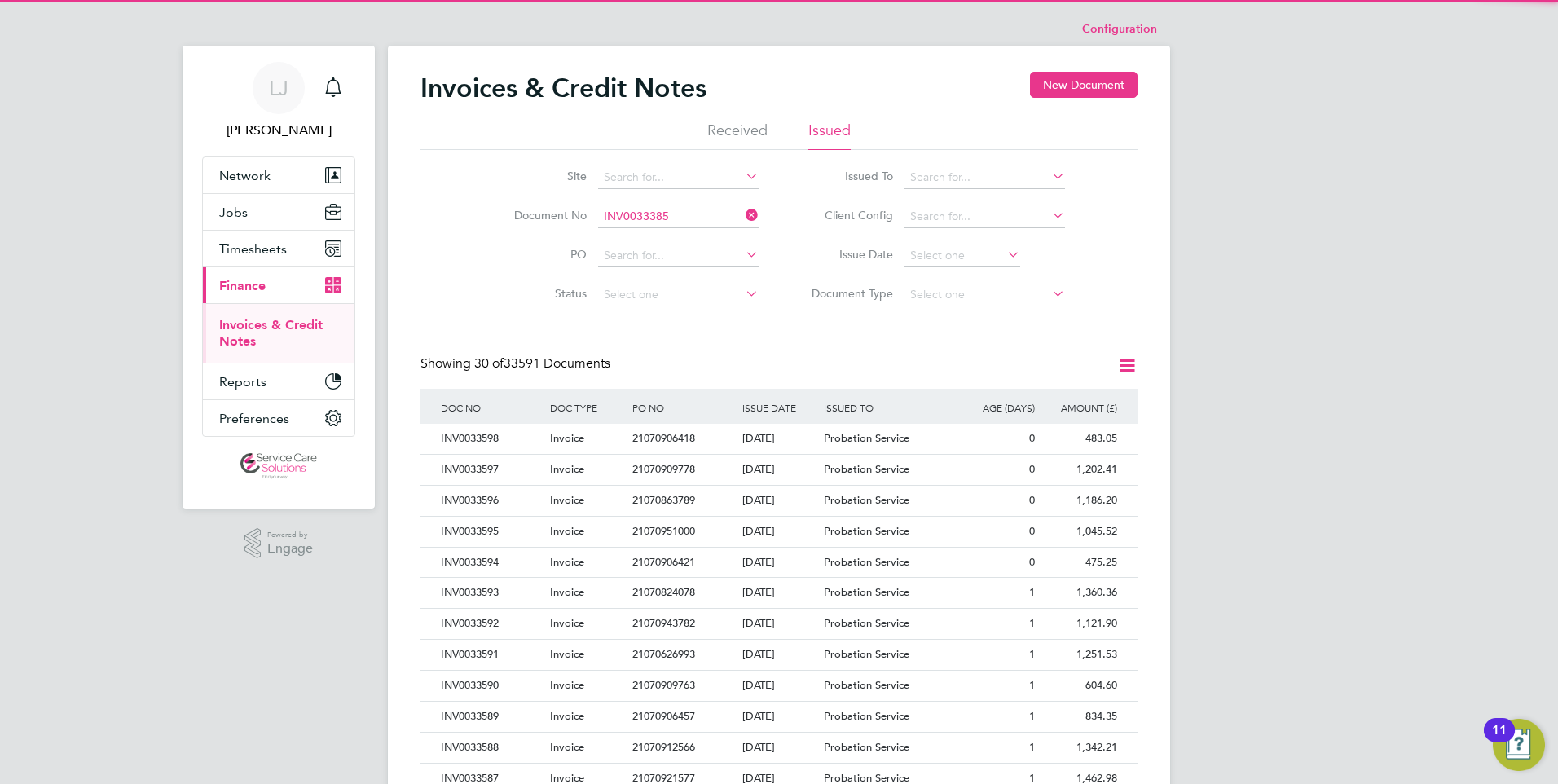
click at [678, 237] on li "INV0033385" at bounding box center [679, 239] width 162 height 22
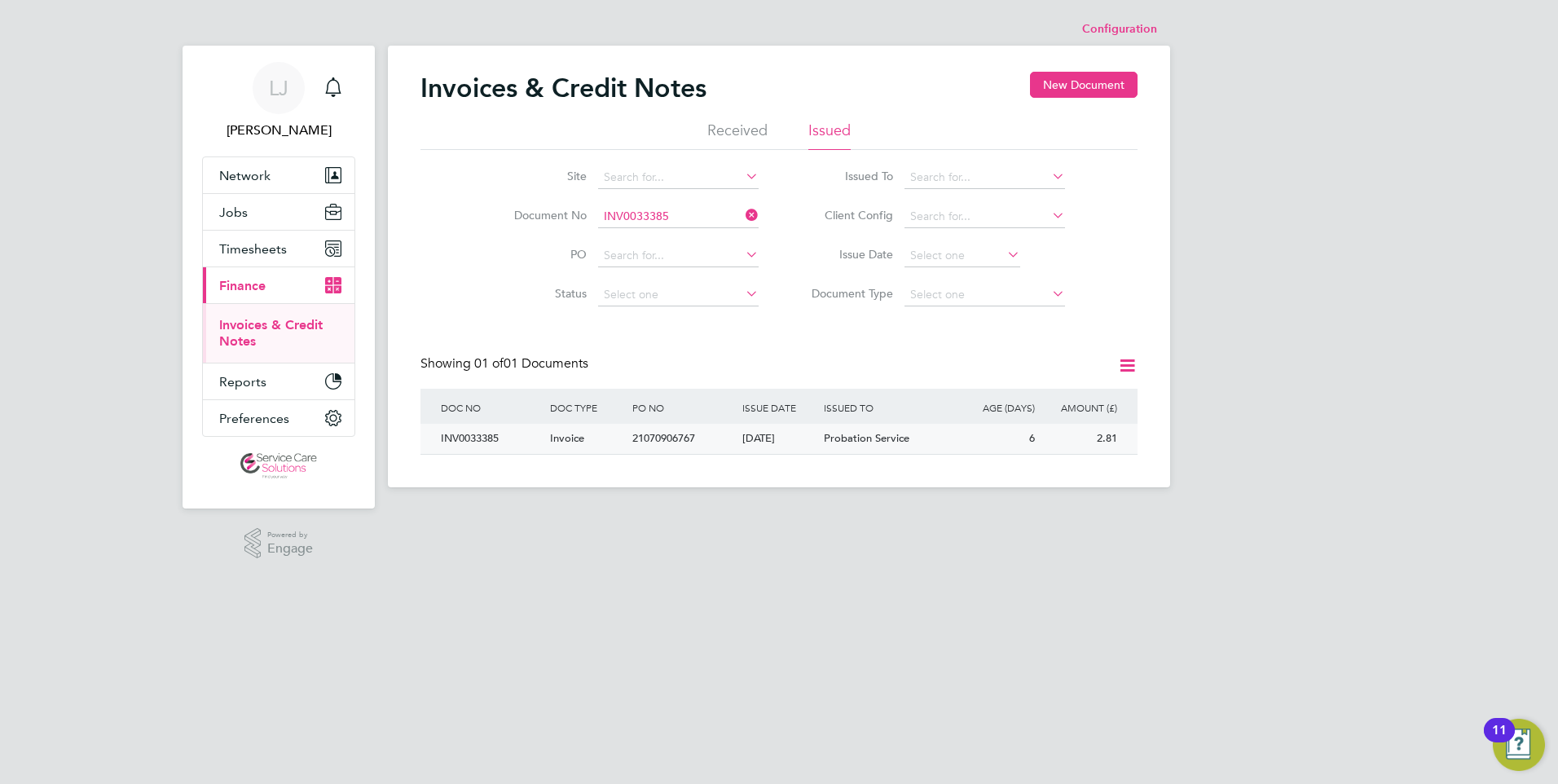
click at [789, 428] on div "22 Aug 2025" at bounding box center [779, 438] width 83 height 30
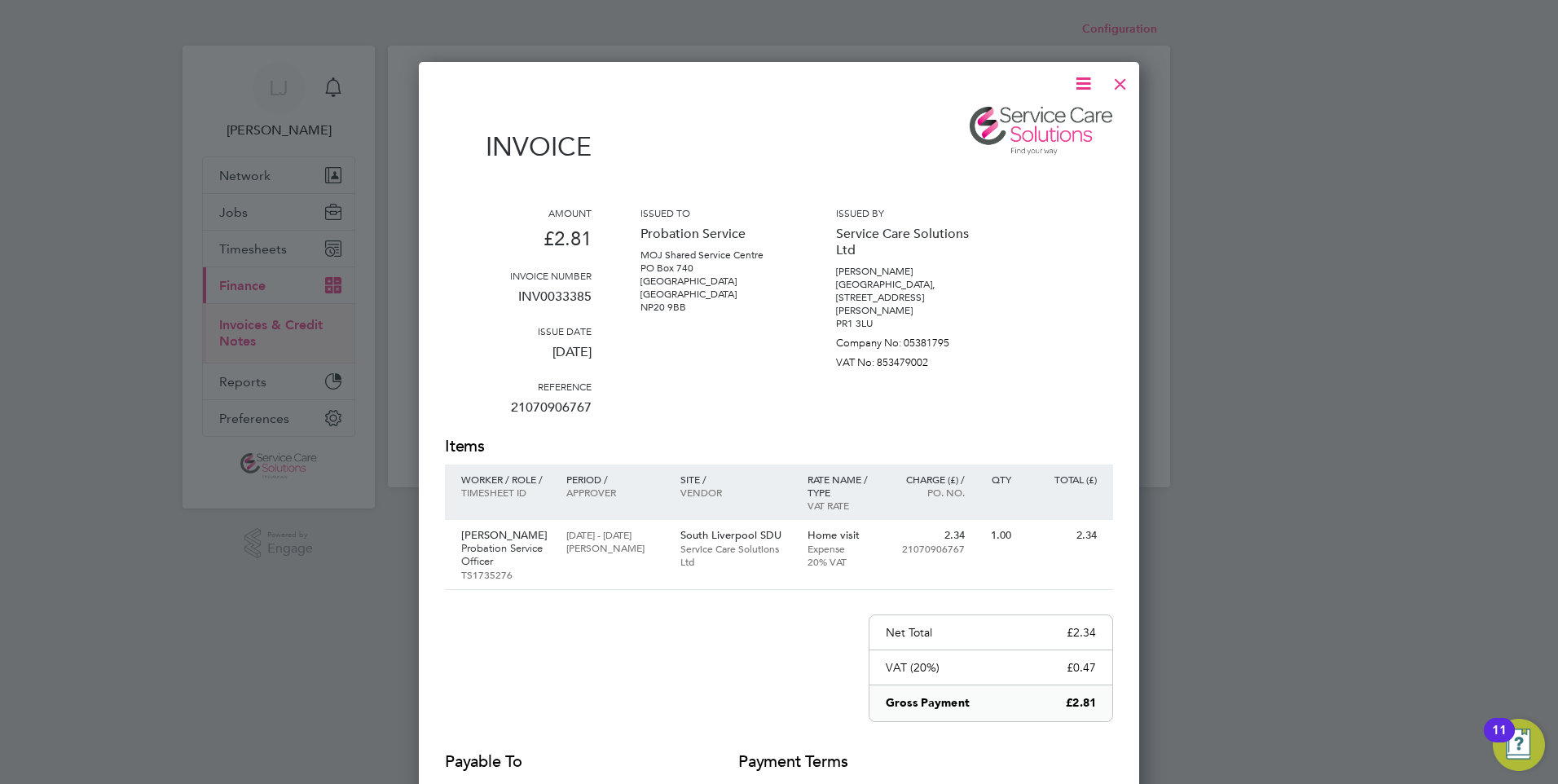
click at [1126, 81] on div at bounding box center [1120, 80] width 29 height 29
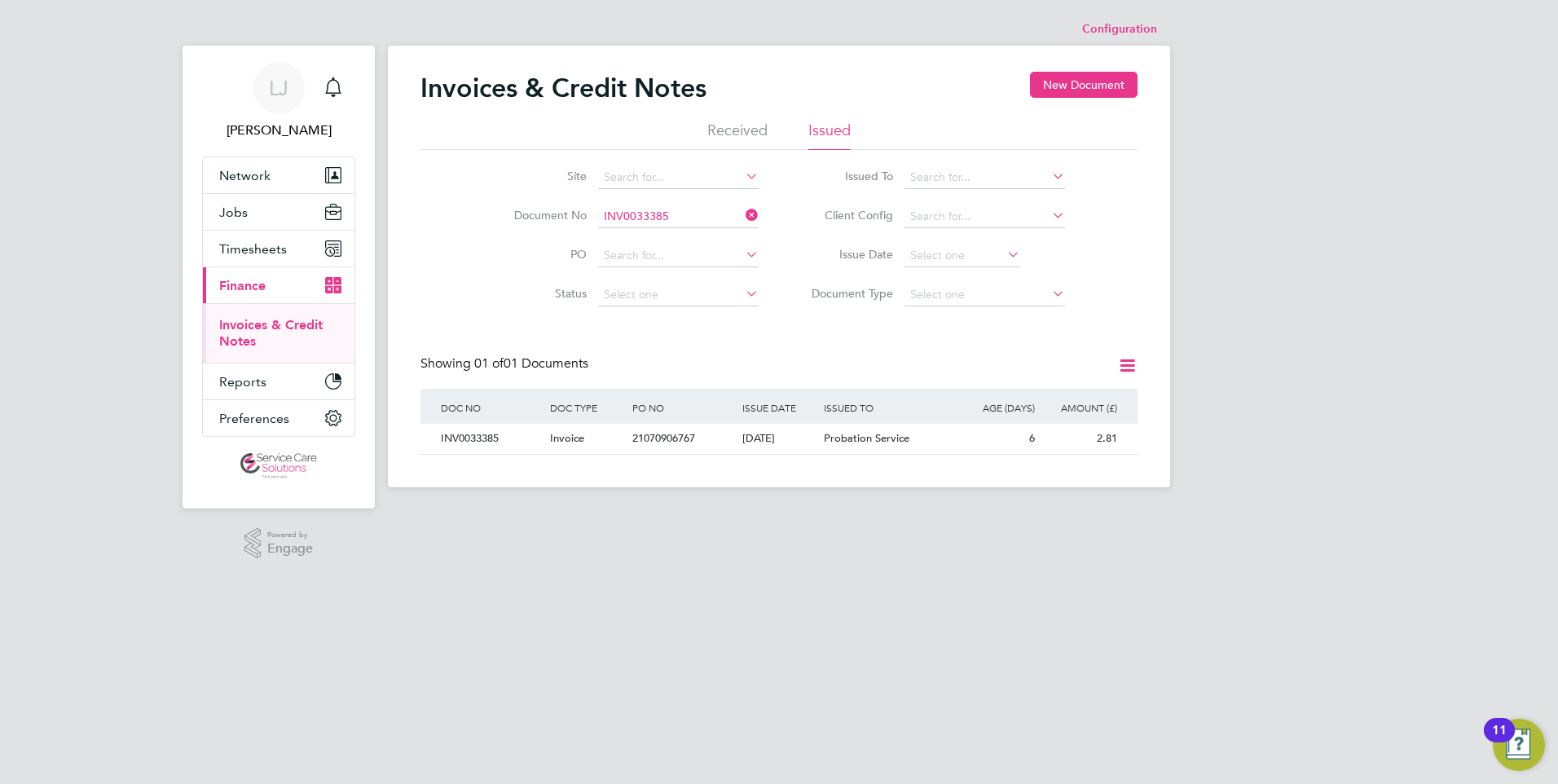
click at [742, 214] on icon at bounding box center [742, 215] width 0 height 23
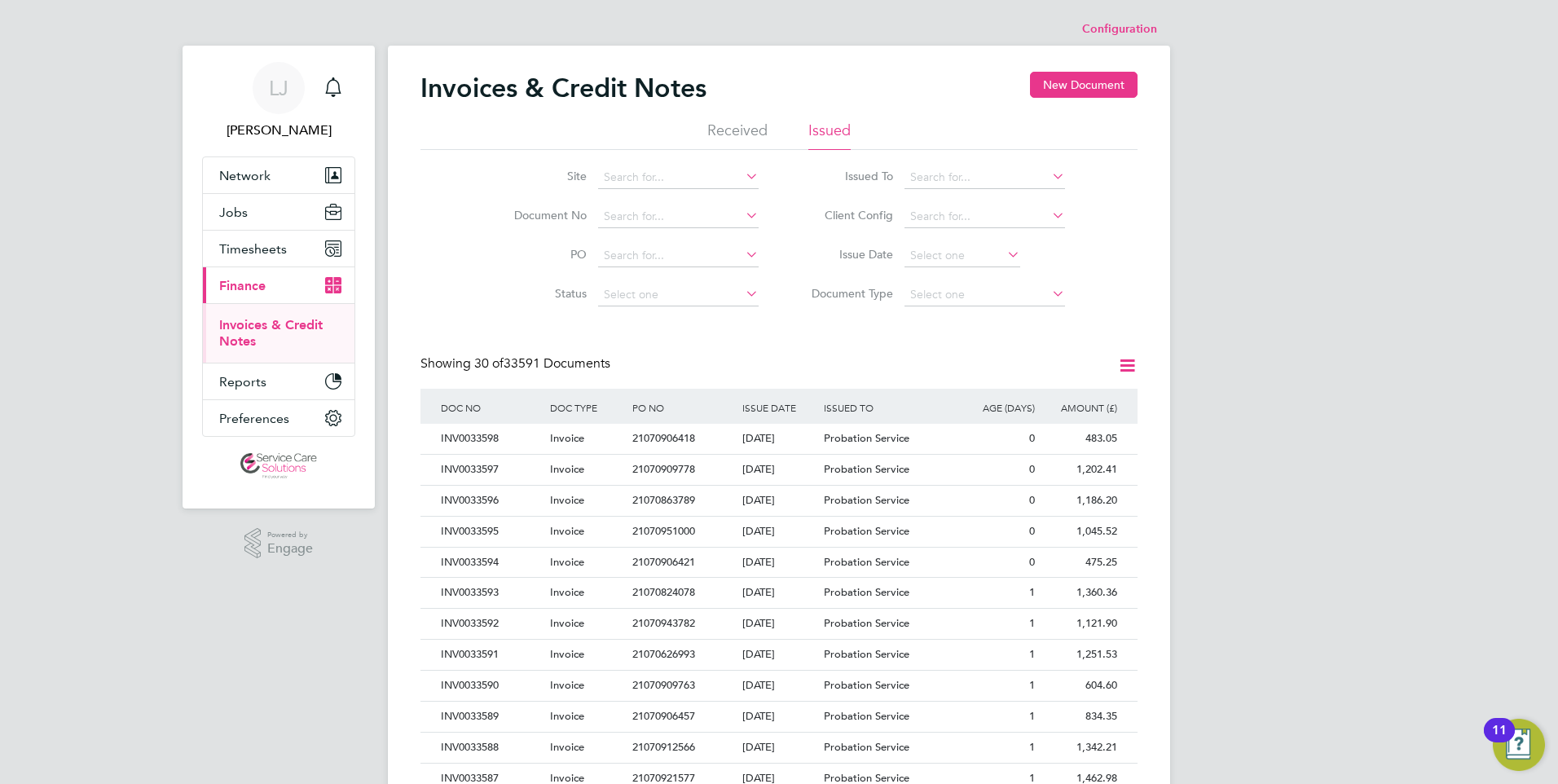
scroll to position [31, 111]
